Goal: Complete application form

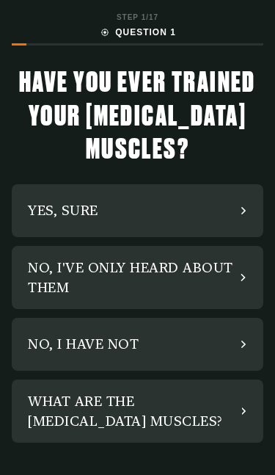
click at [203, 281] on div "NO, I'VE ONLY HEARD ABOUT THEM" at bounding box center [134, 278] width 213 height 40
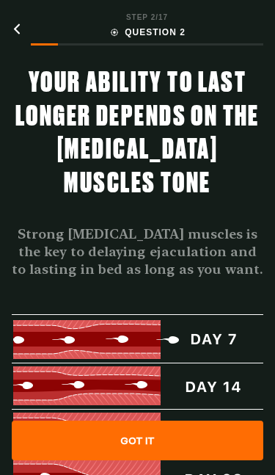
click at [205, 442] on div "GOT IT" at bounding box center [138, 440] width 252 height 40
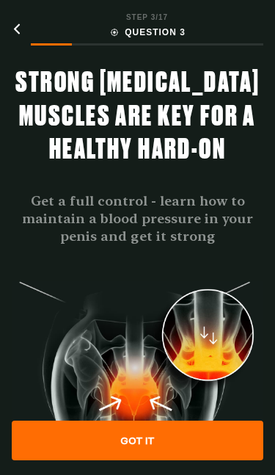
click at [199, 439] on div "GOT IT" at bounding box center [138, 440] width 252 height 40
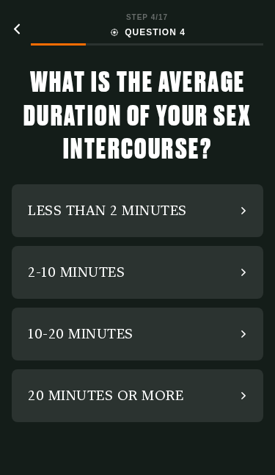
click at [189, 340] on div "10-20 MINUTES" at bounding box center [138, 333] width 252 height 53
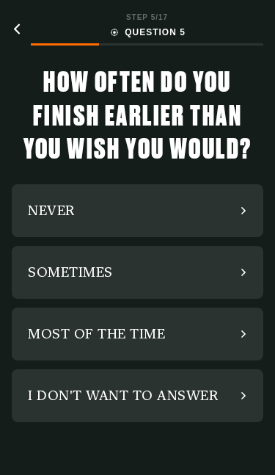
click at [205, 272] on div "SOMETIMES" at bounding box center [138, 272] width 252 height 53
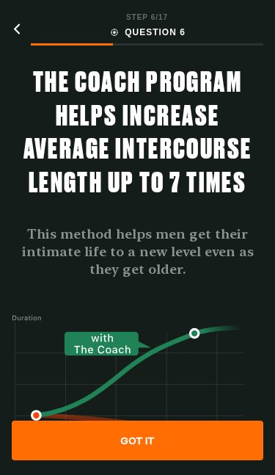
click at [21, 23] on icon at bounding box center [17, 28] width 10 height 11
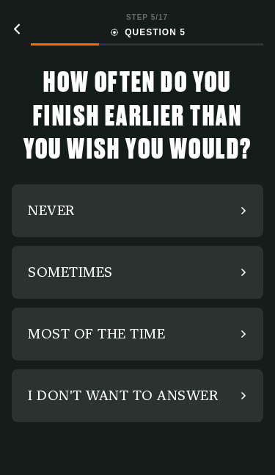
click at [218, 336] on div "MOST OF THE TIME" at bounding box center [138, 333] width 252 height 53
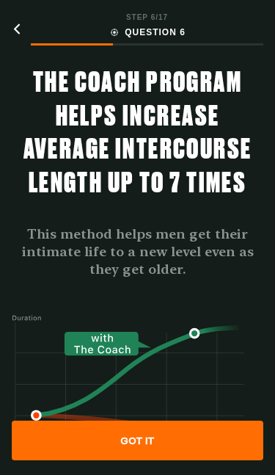
click at [206, 438] on div "GOT IT" at bounding box center [138, 440] width 252 height 40
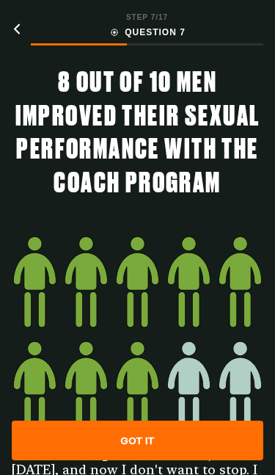
click at [205, 435] on div "GOT IT" at bounding box center [138, 440] width 252 height 40
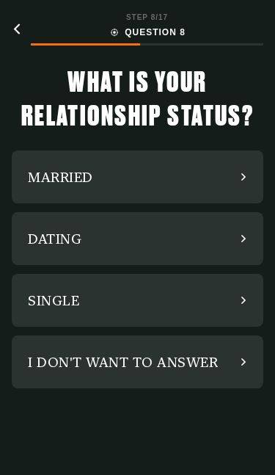
click at [184, 176] on div "MARRIED" at bounding box center [138, 176] width 252 height 53
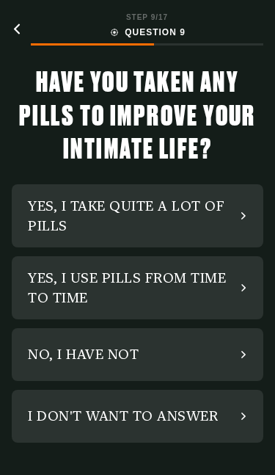
click at [193, 354] on div "NO, I HAVE NOT" at bounding box center [138, 354] width 252 height 53
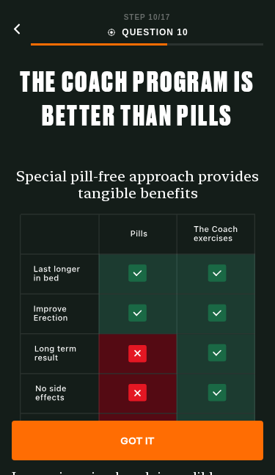
click at [222, 439] on div "GOT IT" at bounding box center [138, 440] width 252 height 40
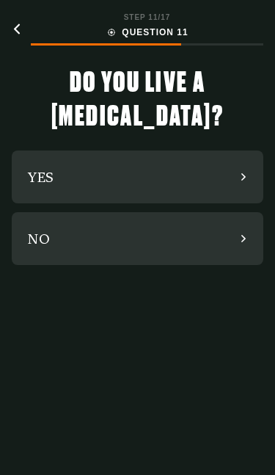
click at [184, 240] on div "NO" at bounding box center [138, 238] width 252 height 53
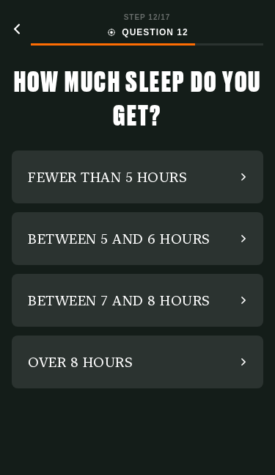
click at [204, 240] on div "BETWEEN 5 AND 6 HOURS" at bounding box center [119, 239] width 183 height 20
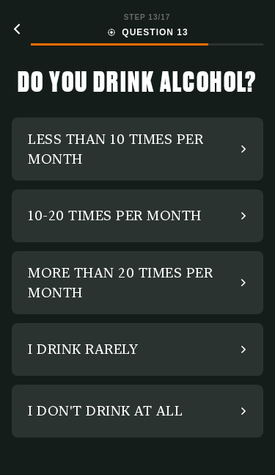
click at [210, 408] on div "I DON'T DRINK AT ALL" at bounding box center [138, 410] width 252 height 53
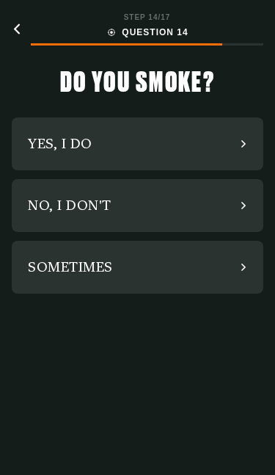
click at [200, 199] on div "NO, I DON'T" at bounding box center [138, 205] width 252 height 53
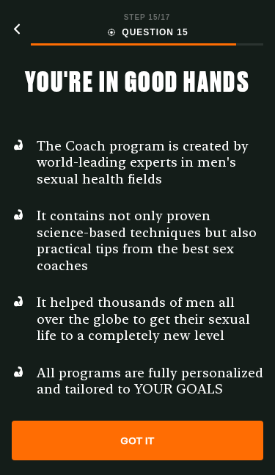
click at [189, 435] on div "GOT IT" at bounding box center [138, 440] width 252 height 40
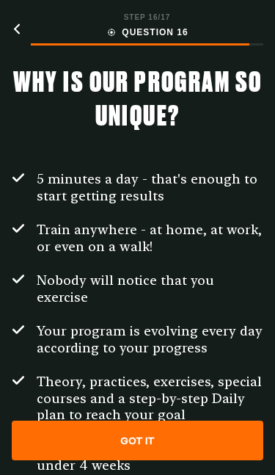
click at [178, 435] on div "GOT IT" at bounding box center [138, 440] width 252 height 40
